Goal: Find specific page/section: Find specific page/section

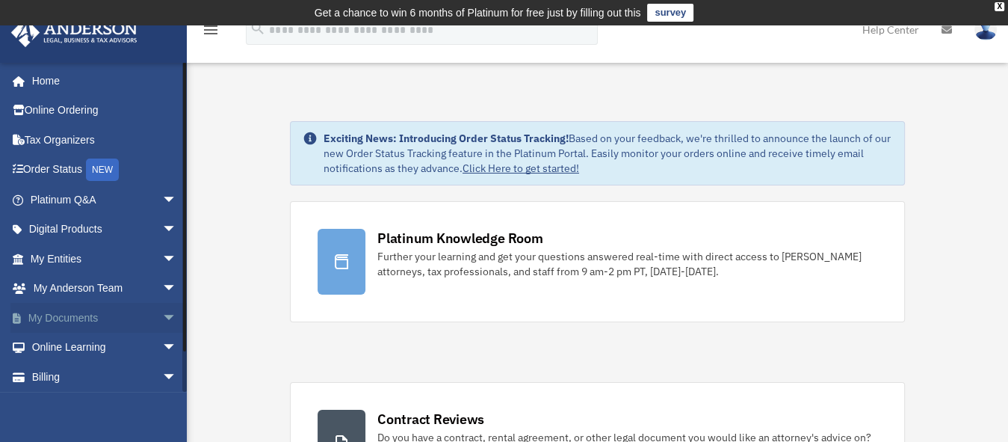
click at [162, 317] on span "arrow_drop_down" at bounding box center [177, 318] width 30 height 31
click at [61, 348] on link "Box" at bounding box center [110, 347] width 179 height 30
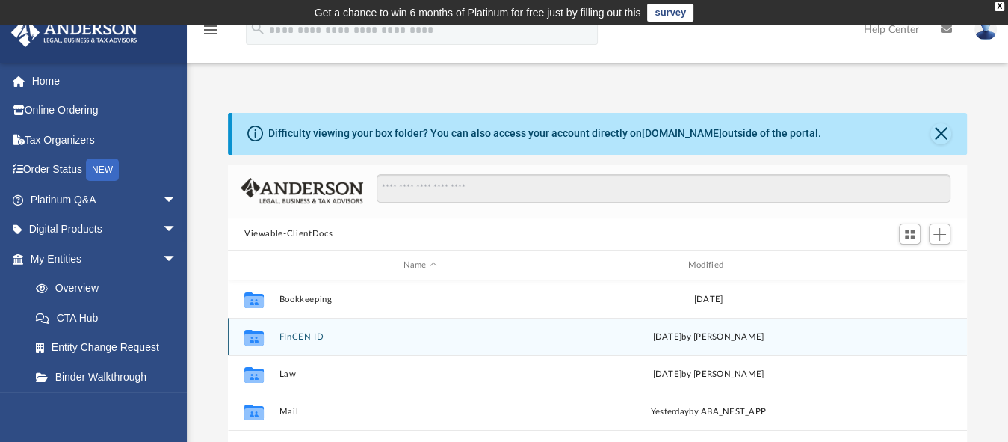
scroll to position [326, 725]
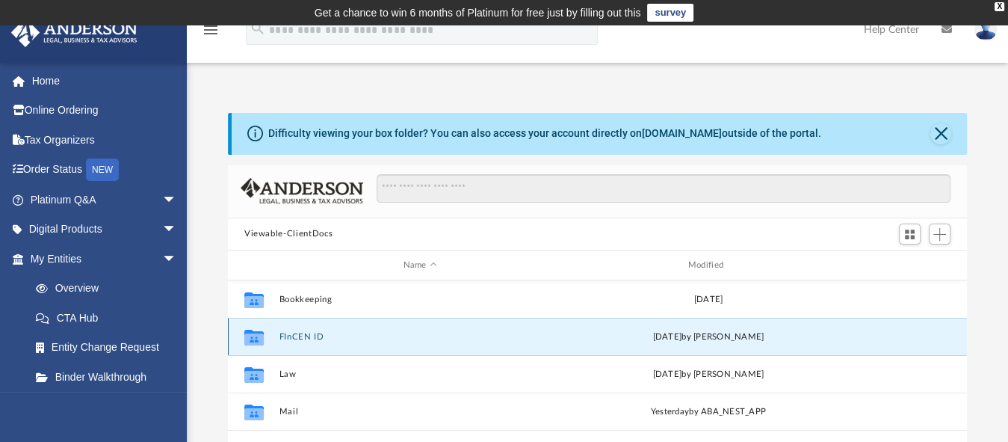
click at [504, 338] on button "FInCEN ID" at bounding box center [420, 337] width 282 height 10
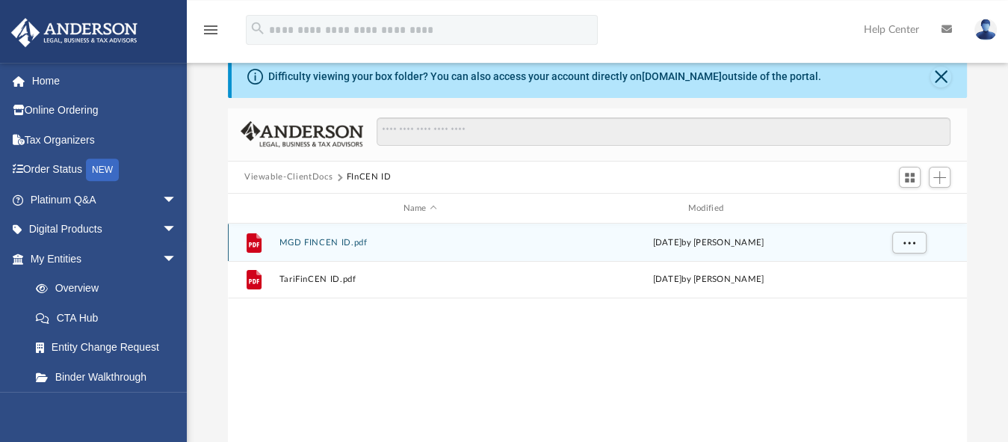
scroll to position [0, 0]
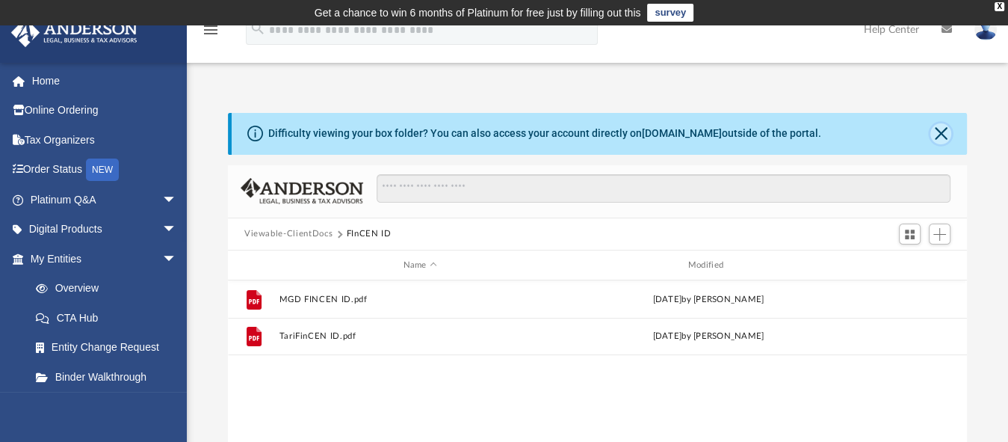
click at [940, 131] on button "Close" at bounding box center [940, 133] width 21 height 21
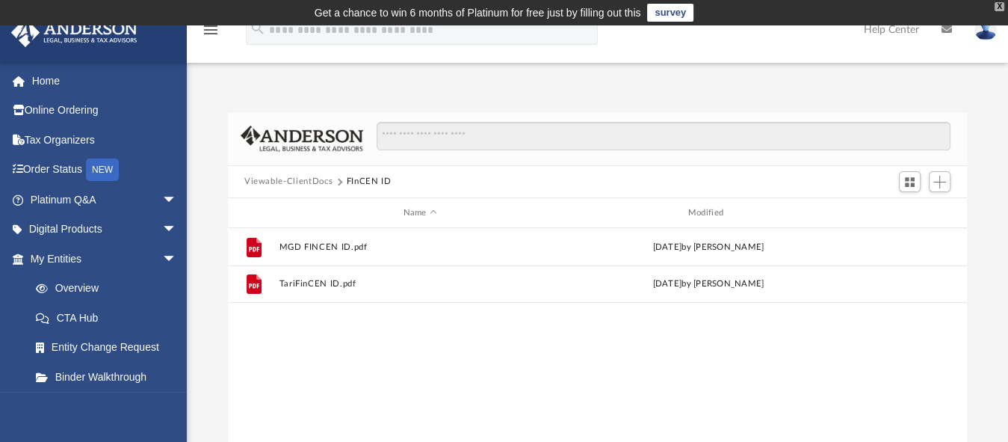
click at [1000, 6] on div "X" at bounding box center [999, 6] width 10 height 9
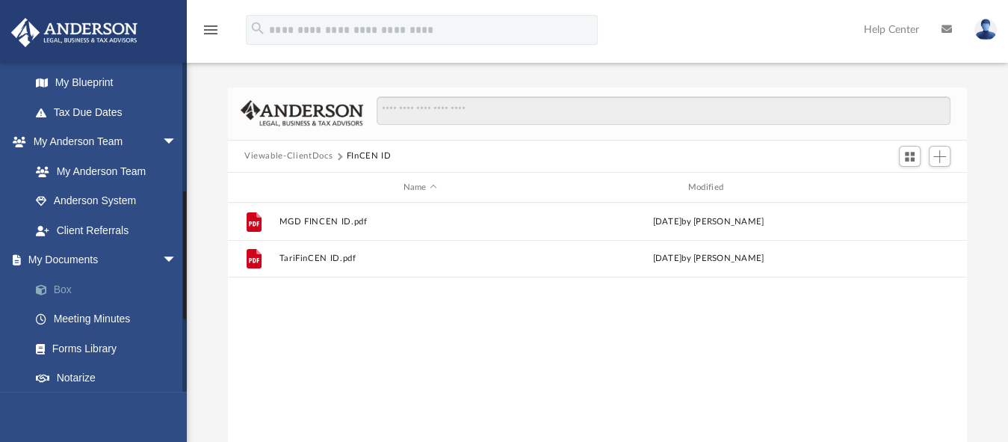
scroll to position [324, 0]
click at [51, 284] on link "Box" at bounding box center [110, 288] width 179 height 30
click at [49, 288] on span at bounding box center [49, 289] width 10 height 10
click at [308, 157] on button "Viewable-ClientDocs" at bounding box center [288, 155] width 88 height 13
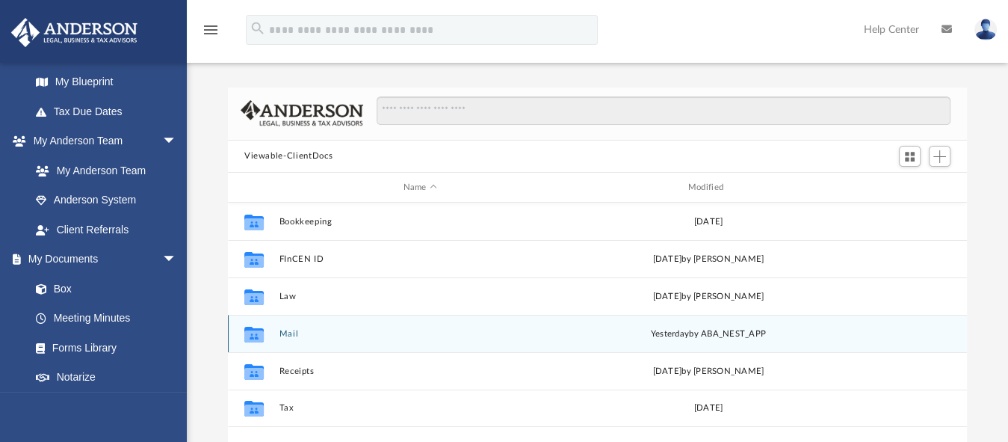
click at [253, 335] on icon "grid" at bounding box center [253, 334] width 19 height 16
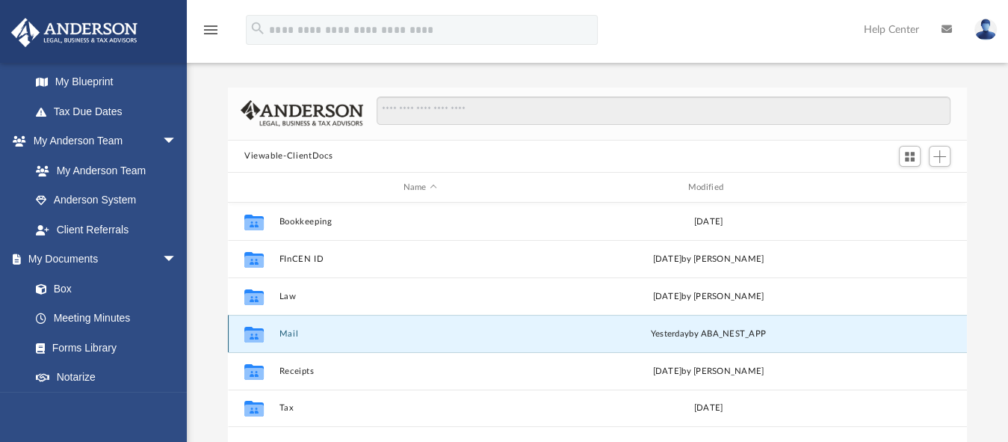
click at [253, 335] on icon "grid" at bounding box center [253, 334] width 19 height 16
click at [423, 334] on button "Mail" at bounding box center [420, 334] width 282 height 10
click at [429, 329] on button "Mail" at bounding box center [420, 334] width 282 height 10
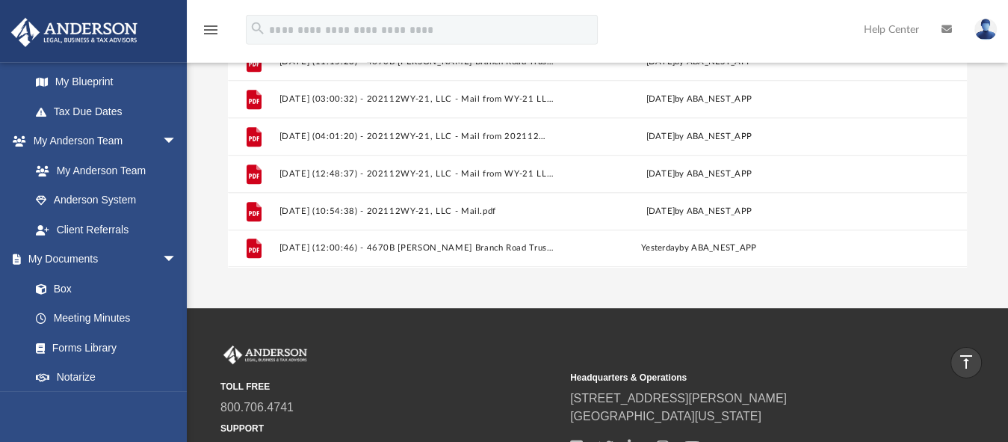
scroll to position [239, 0]
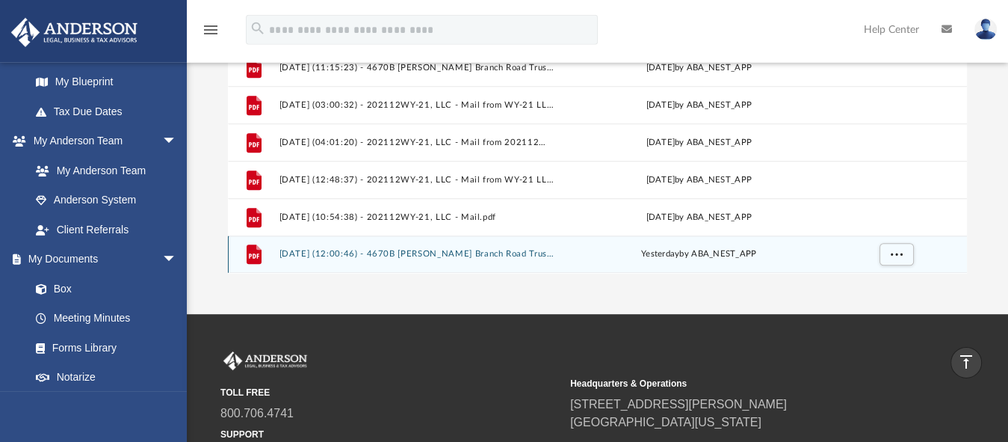
click at [253, 253] on icon "grid" at bounding box center [254, 255] width 10 height 4
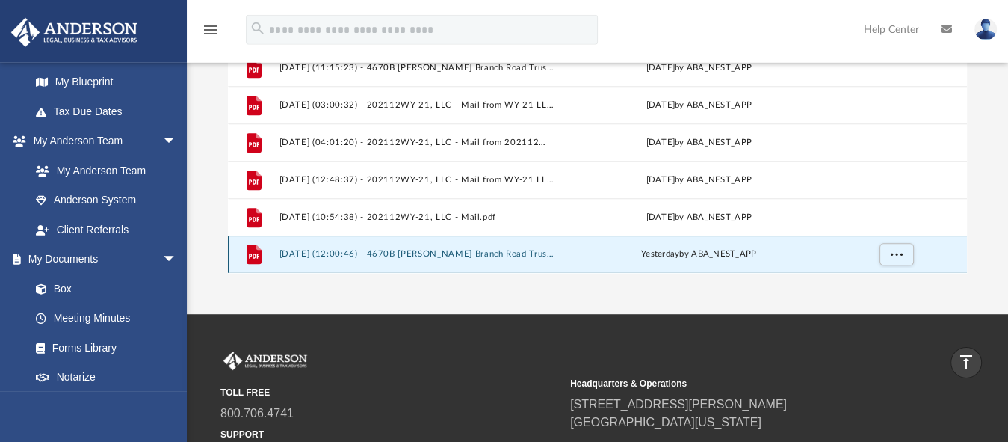
click at [253, 253] on icon "grid" at bounding box center [254, 255] width 10 height 4
click at [891, 250] on span "More options" at bounding box center [897, 254] width 12 height 8
click at [874, 197] on li "Preview" at bounding box center [882, 199] width 43 height 16
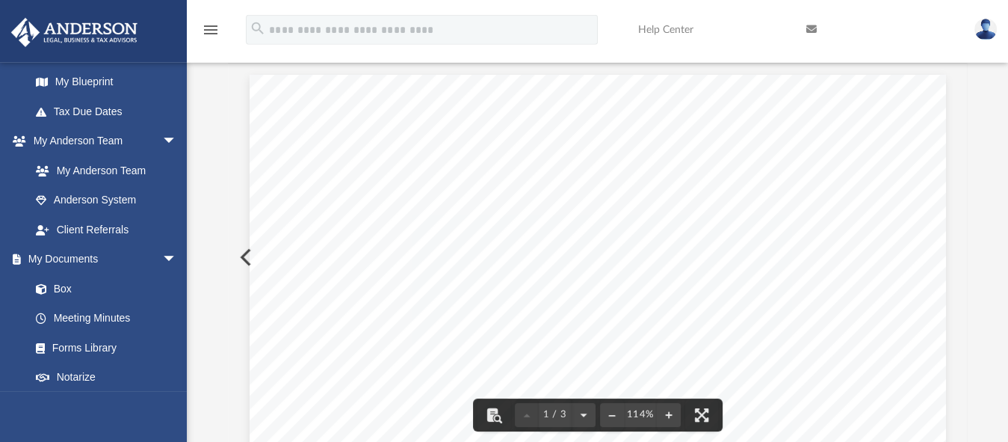
scroll to position [0, 0]
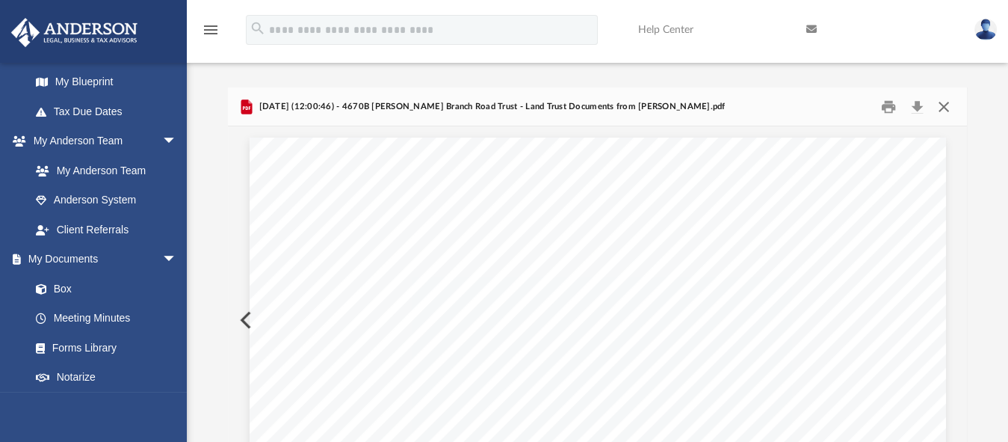
click at [943, 106] on button "Close" at bounding box center [943, 106] width 27 height 23
